Goal: Task Accomplishment & Management: Manage account settings

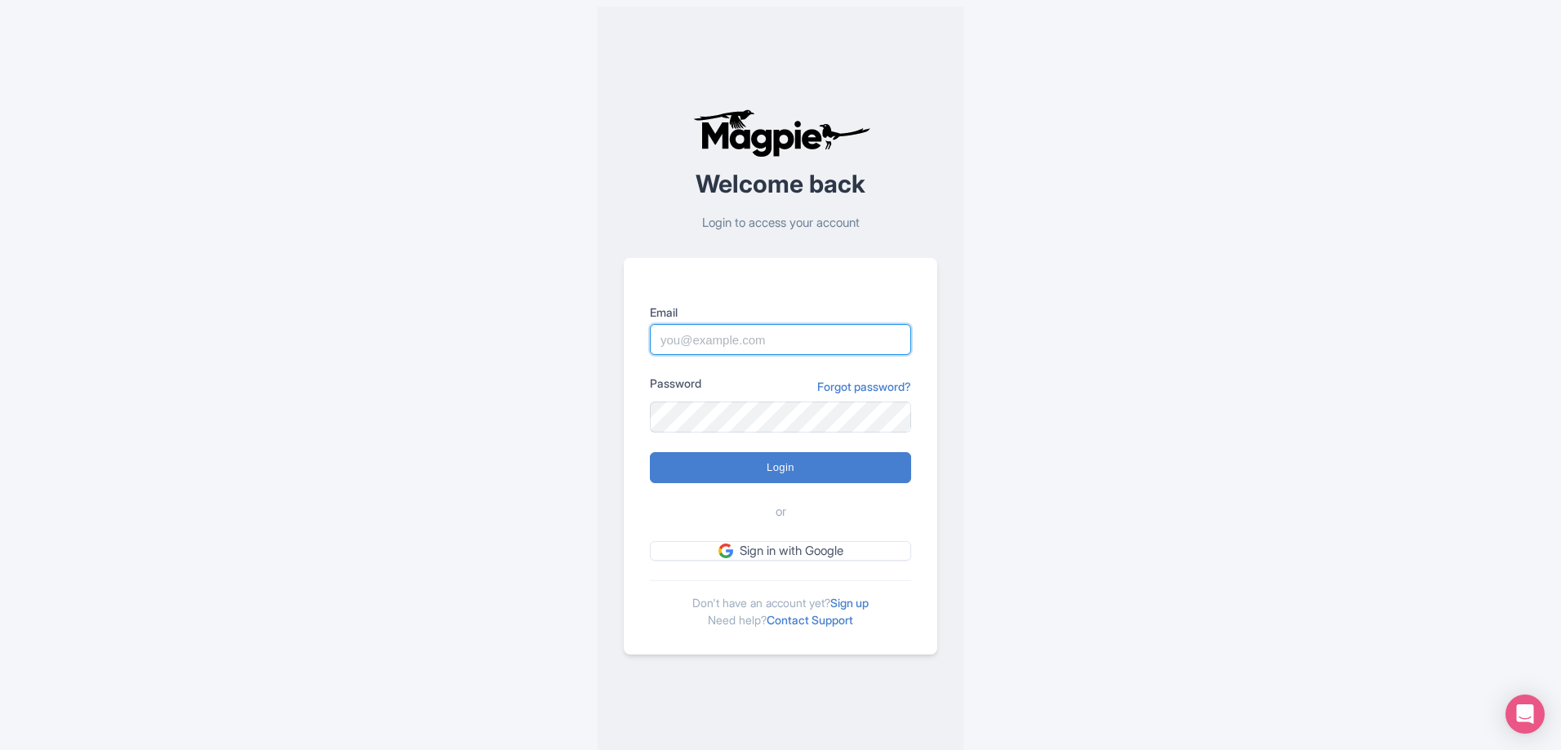
click at [715, 347] on input "Email" at bounding box center [780, 339] width 261 height 31
type input "lorrie@boundlessadventures.net"
click at [650, 452] on input "Login" at bounding box center [780, 467] width 261 height 31
type input "Logging in..."
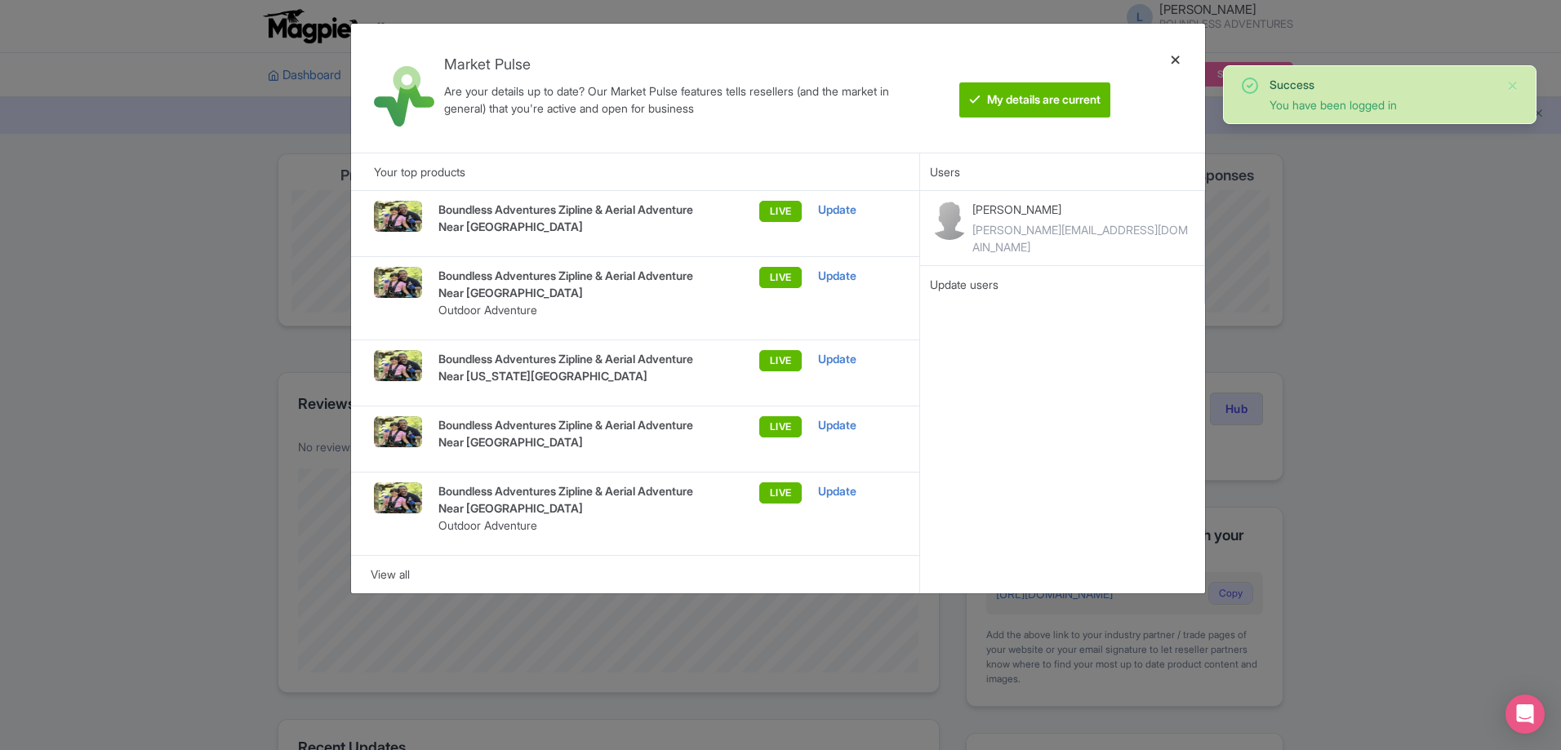
click at [1174, 56] on div at bounding box center [1175, 88] width 39 height 103
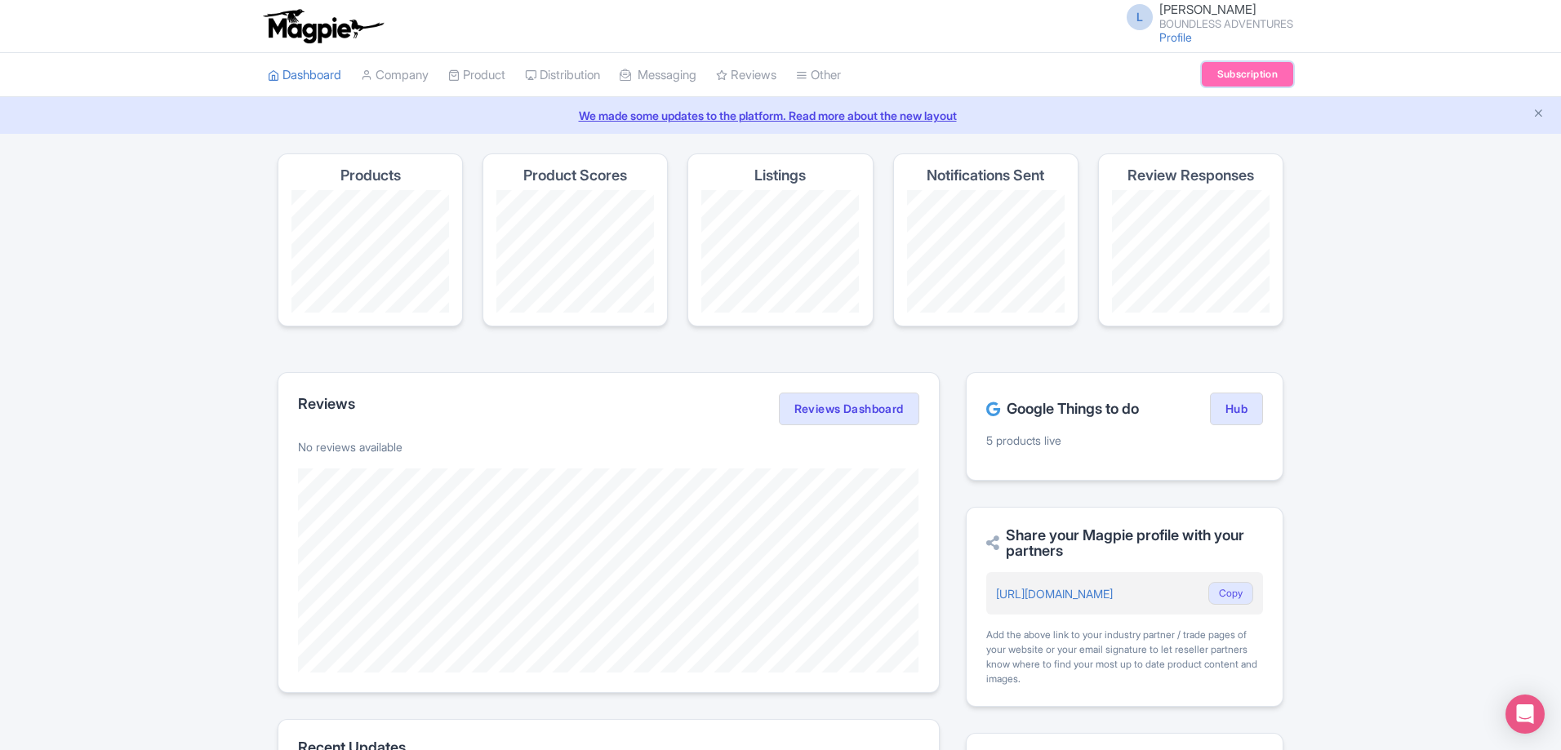
click at [1251, 71] on link "Subscription" at bounding box center [1247, 74] width 91 height 24
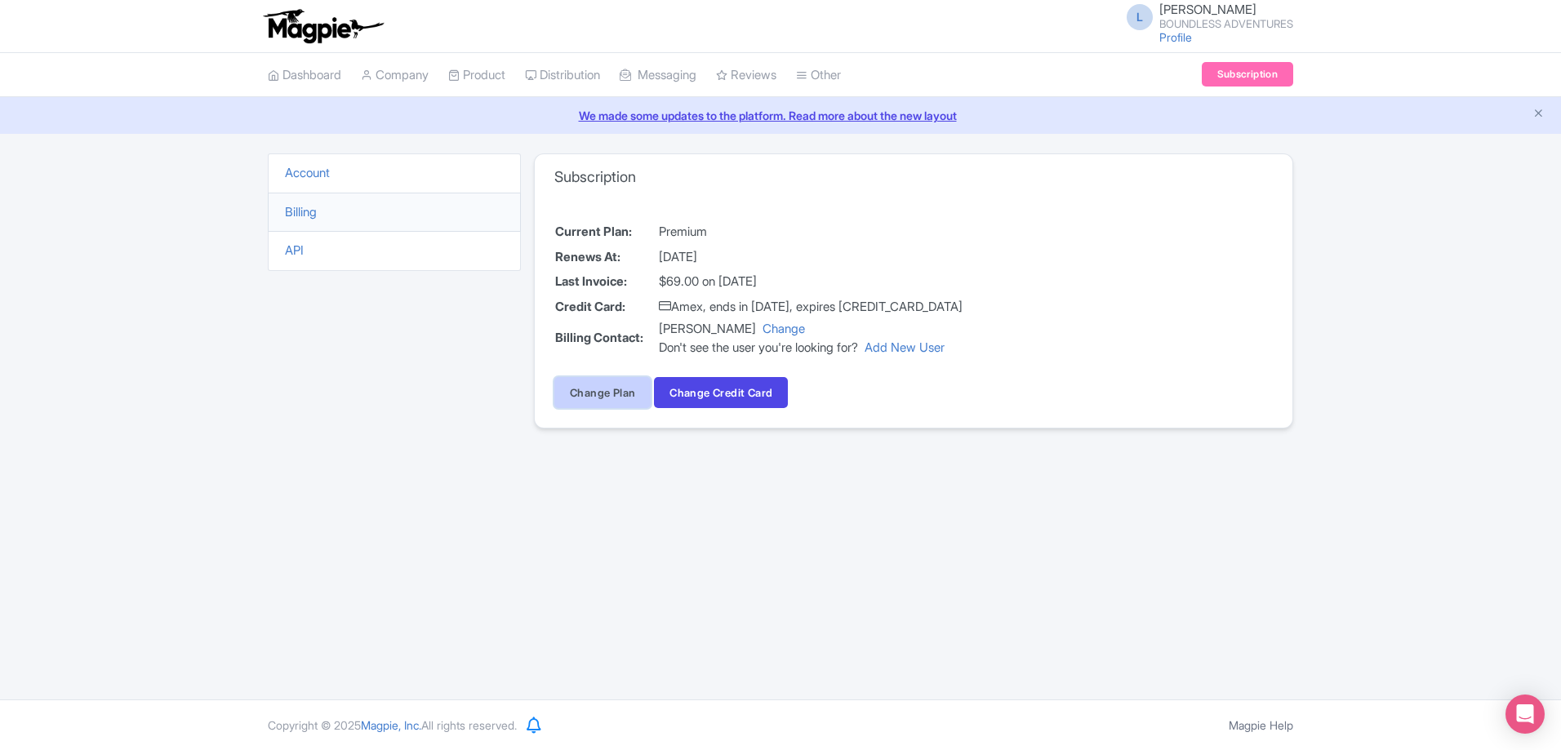
click at [606, 400] on link "Change Plan" at bounding box center [602, 392] width 96 height 31
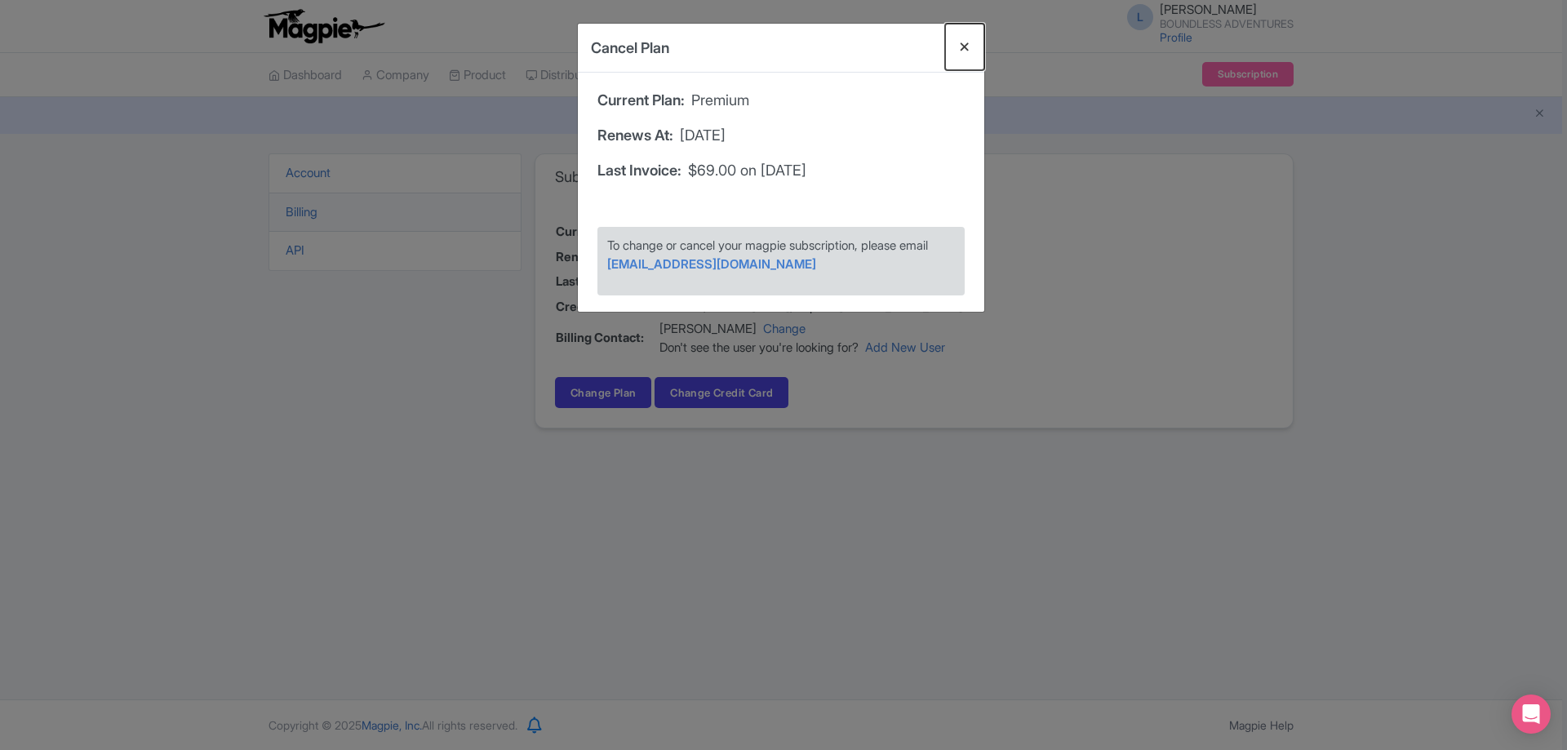
click at [971, 41] on button "Close" at bounding box center [964, 47] width 39 height 47
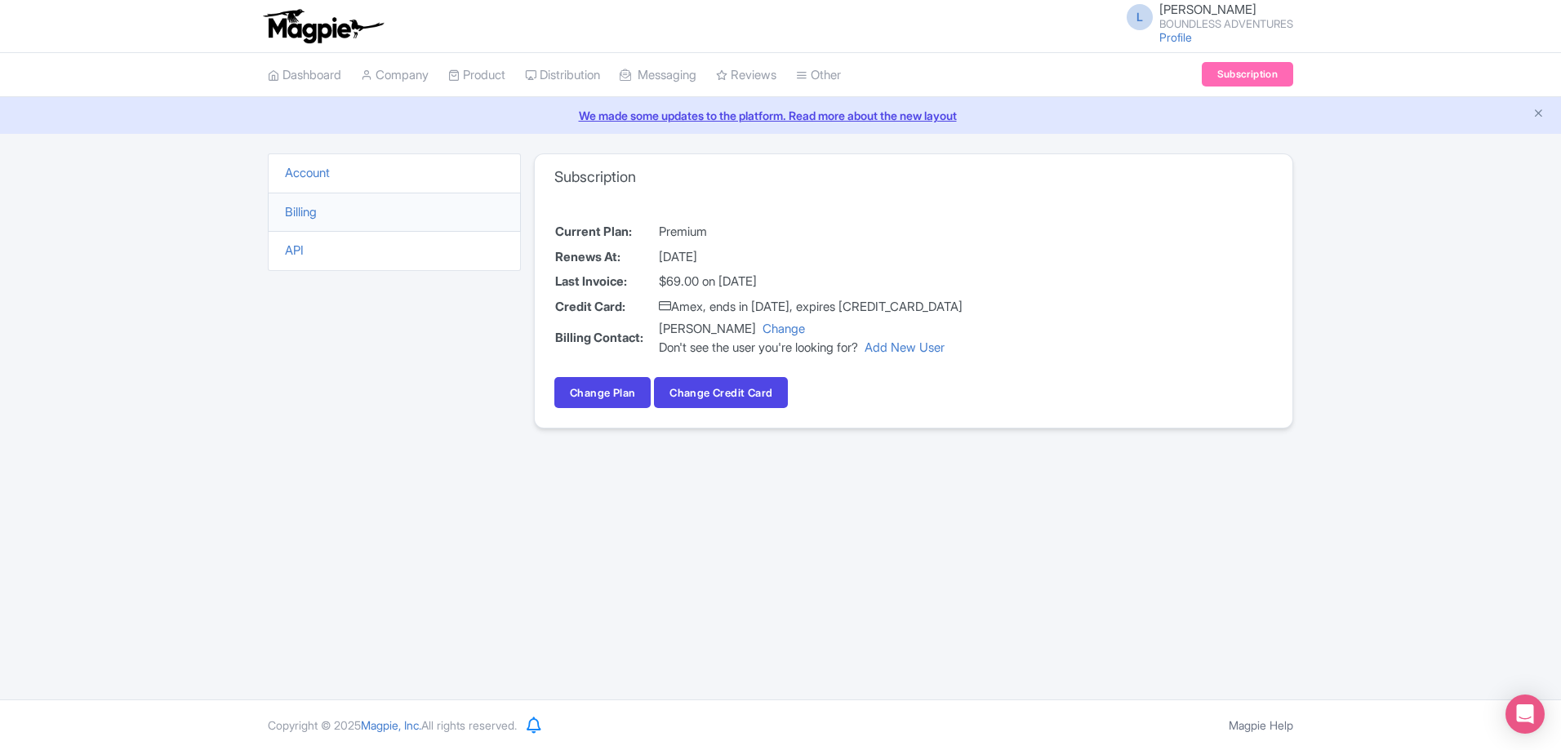
click at [478, 161] on li "Account" at bounding box center [394, 173] width 253 height 40
click at [321, 171] on link "Account" at bounding box center [307, 173] width 45 height 16
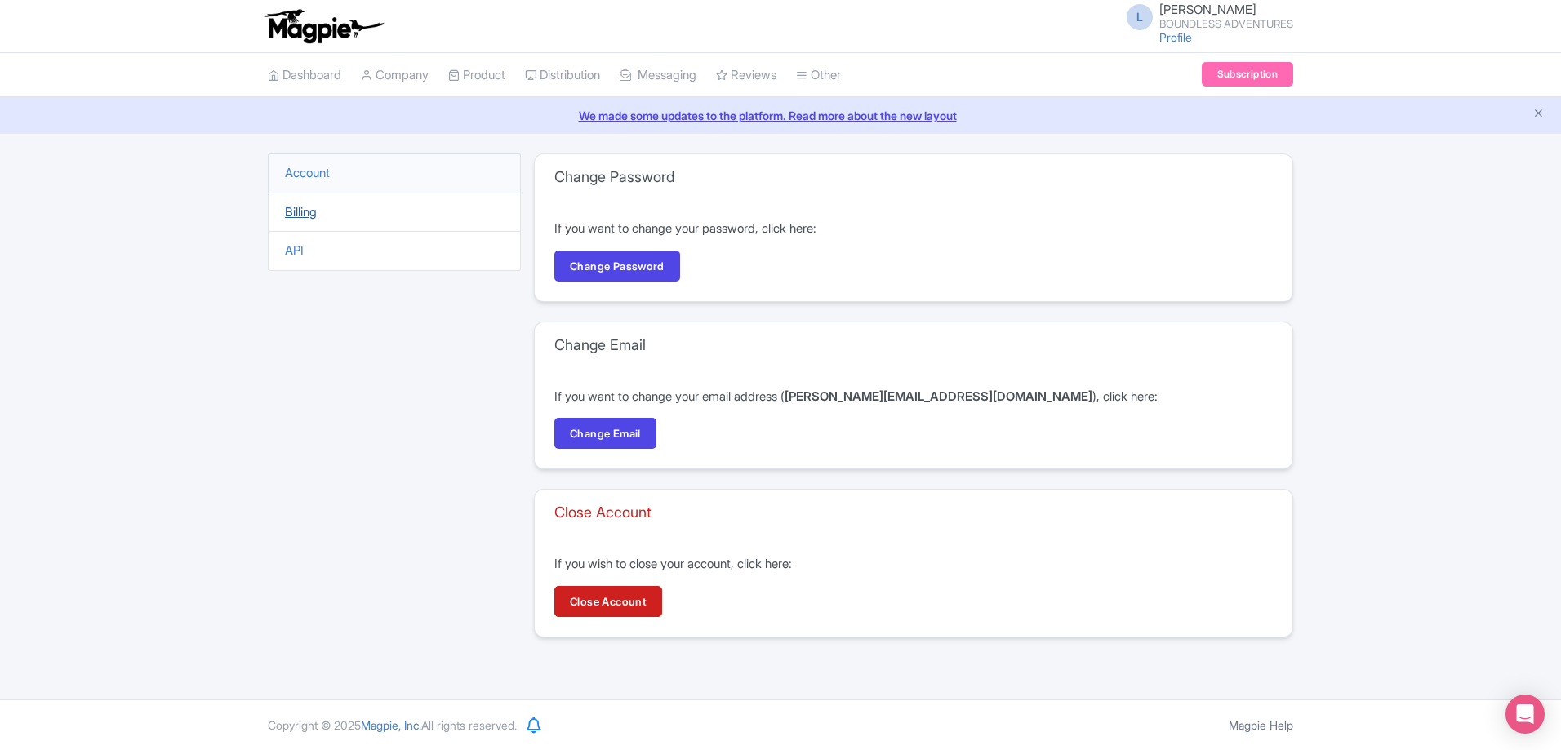
click at [311, 215] on link "Billing" at bounding box center [301, 212] width 32 height 16
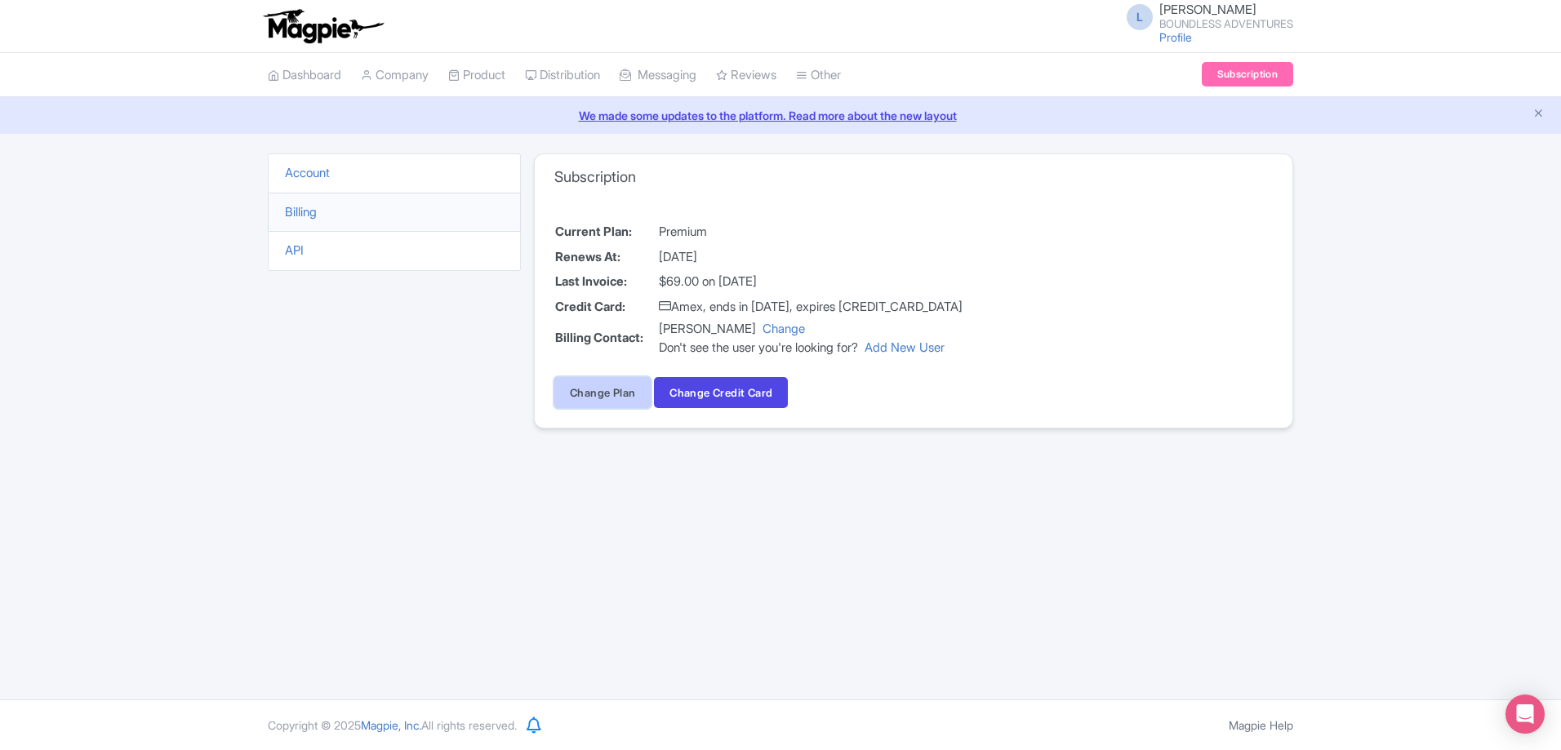
click at [586, 392] on link "Change Plan" at bounding box center [602, 392] width 96 height 31
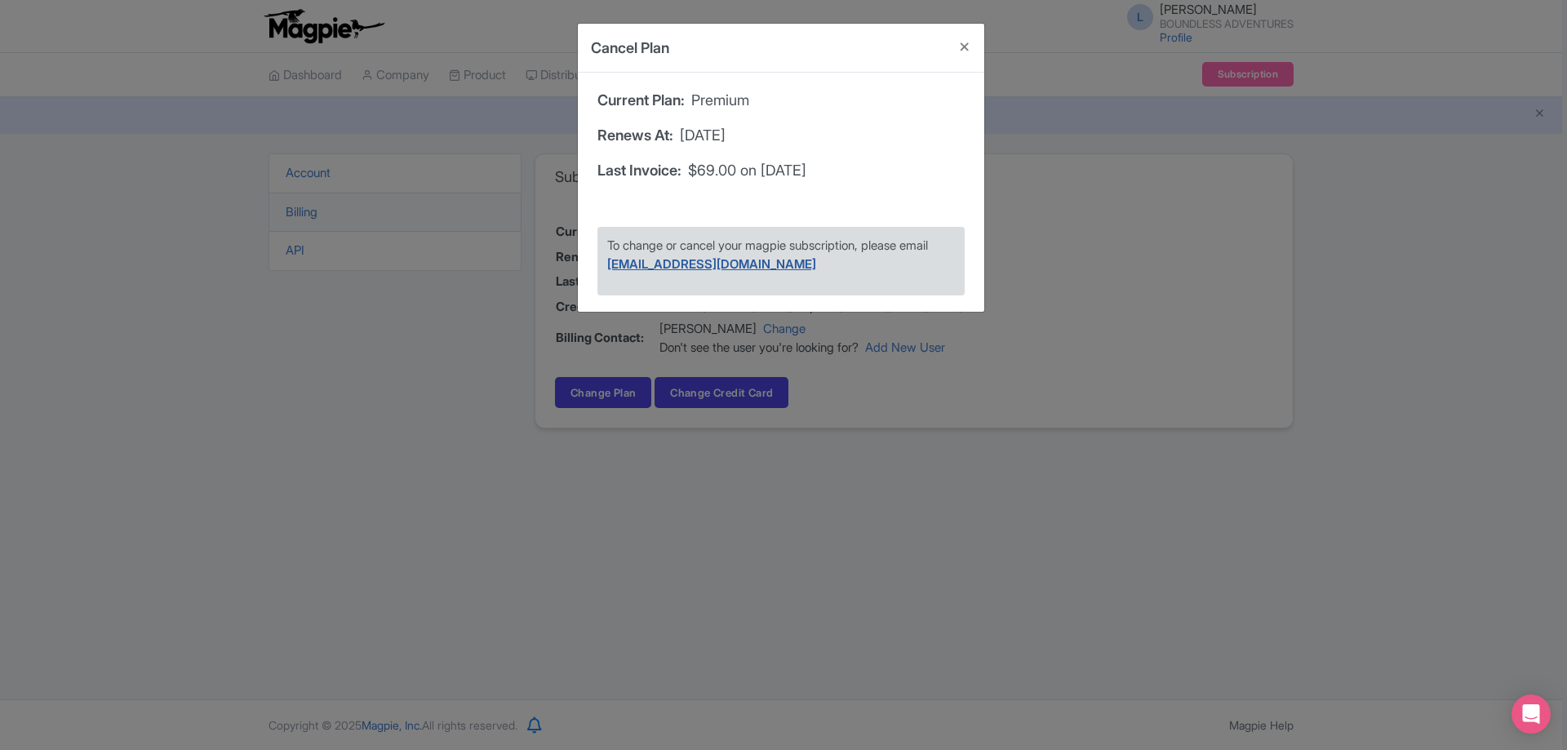
click at [709, 268] on link "[EMAIL_ADDRESS][DOMAIN_NAME]" at bounding box center [711, 264] width 209 height 16
click at [966, 41] on button "Close" at bounding box center [964, 47] width 39 height 47
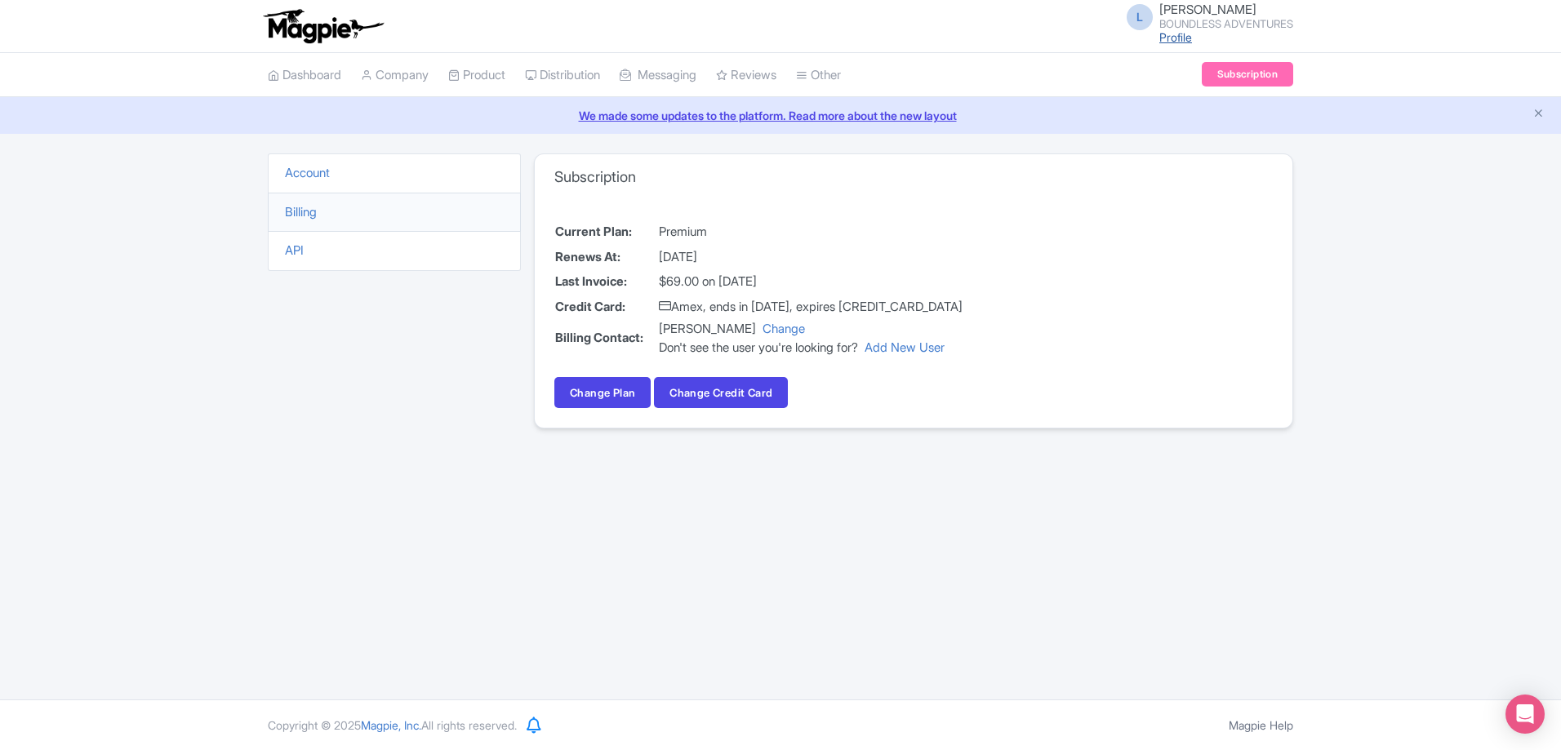
click at [1167, 34] on link "Profile" at bounding box center [1175, 37] width 33 height 14
